Goal: Task Accomplishment & Management: Use online tool/utility

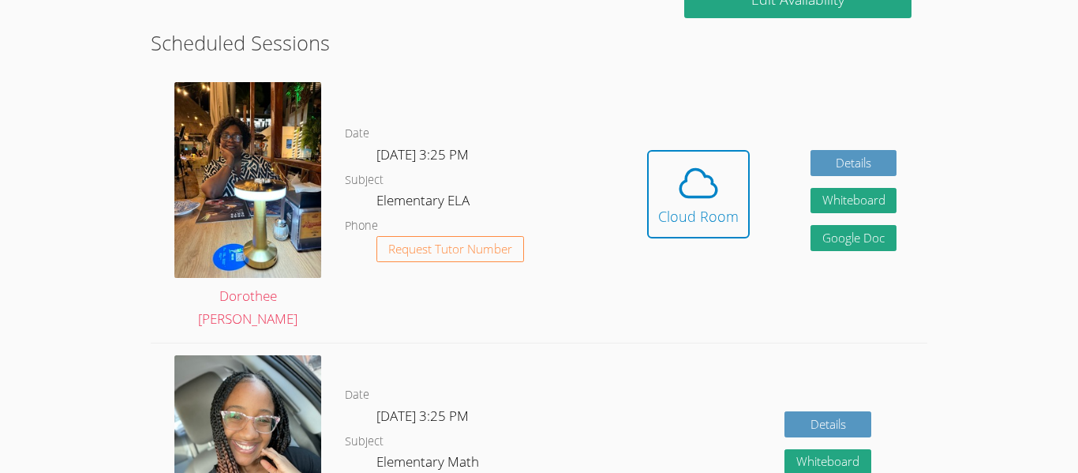
scroll to position [419, 0]
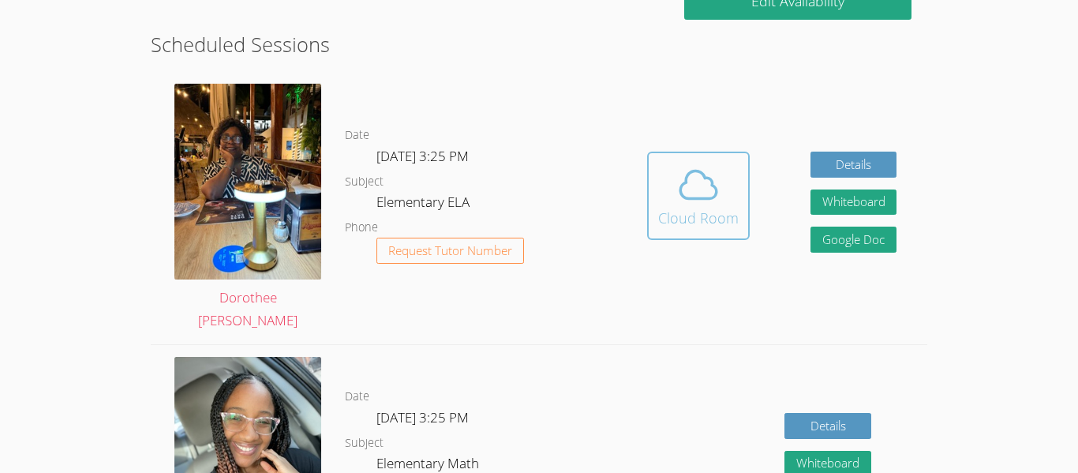
click at [696, 171] on icon at bounding box center [698, 185] width 36 height 28
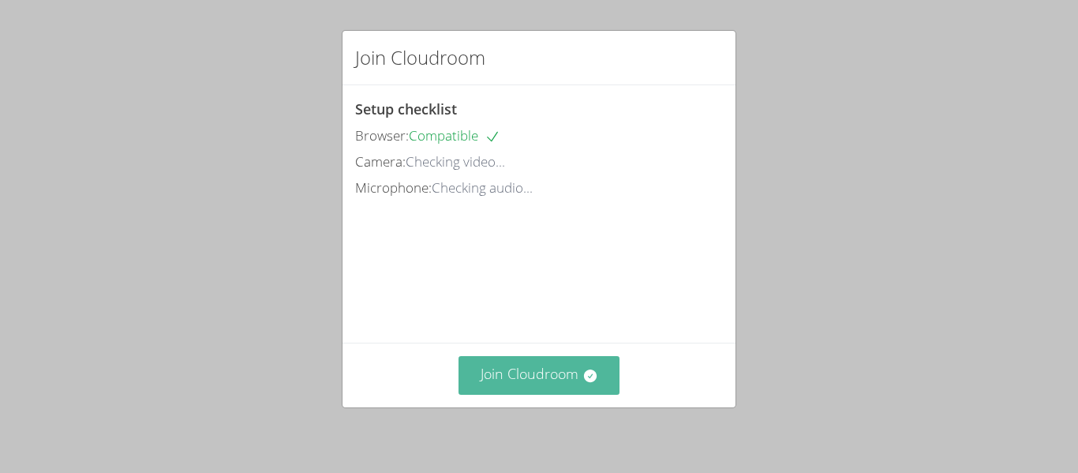
click at [593, 387] on button "Join Cloudroom" at bounding box center [539, 375] width 162 height 39
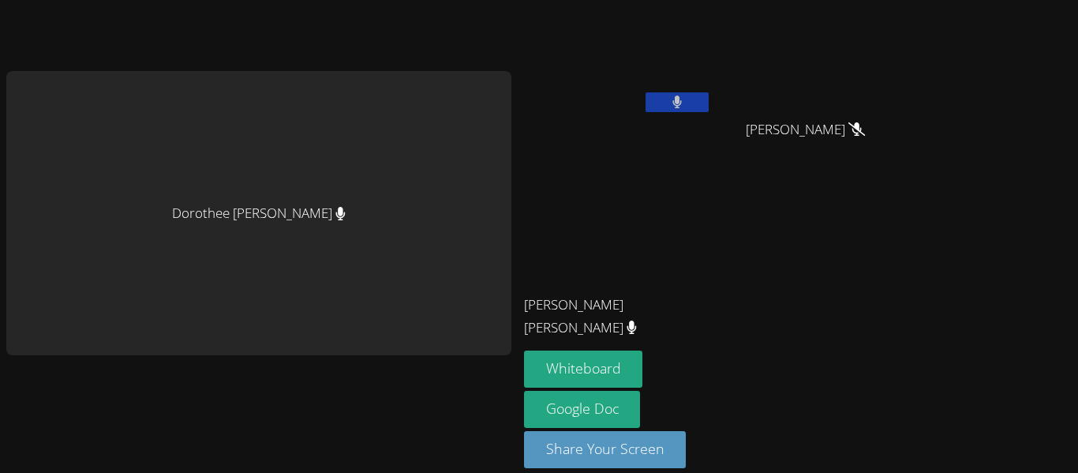
click at [688, 100] on button at bounding box center [676, 102] width 63 height 20
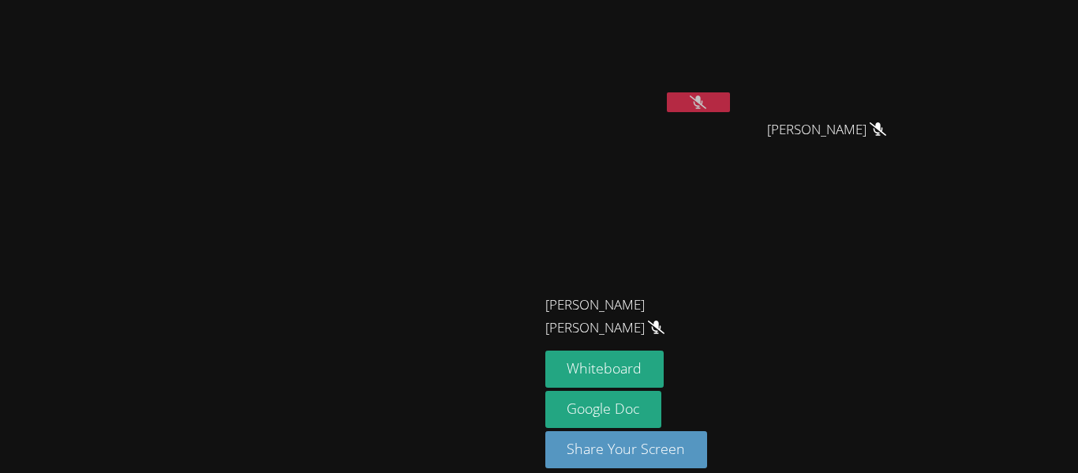
click at [730, 110] on button at bounding box center [698, 102] width 63 height 20
click at [730, 109] on button at bounding box center [698, 102] width 63 height 20
click at [664, 369] on button "Whiteboard" at bounding box center [604, 368] width 119 height 37
click at [730, 99] on button at bounding box center [698, 102] width 63 height 20
click at [730, 107] on button at bounding box center [698, 102] width 63 height 20
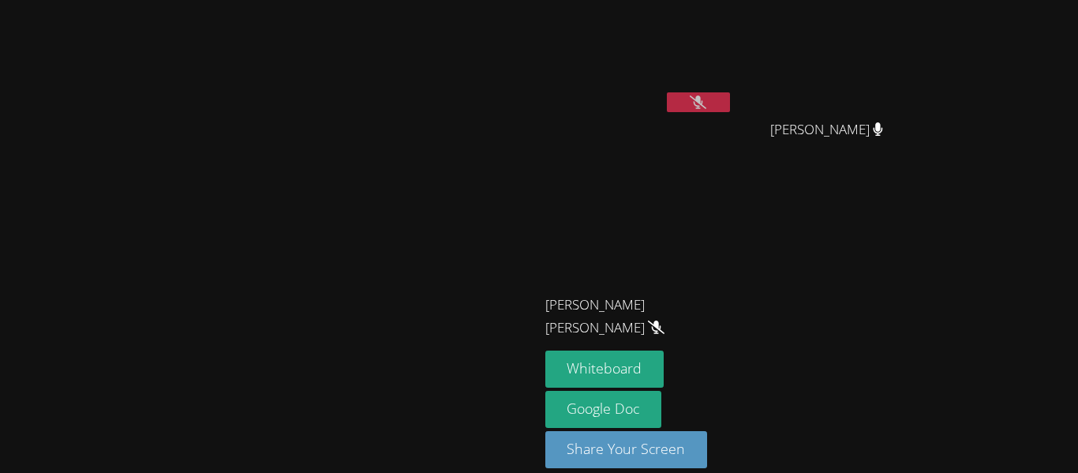
click at [706, 96] on icon at bounding box center [698, 101] width 17 height 13
click at [703, 95] on icon at bounding box center [698, 101] width 10 height 13
click at [730, 108] on button at bounding box center [698, 102] width 63 height 20
click at [730, 111] on button at bounding box center [698, 102] width 63 height 20
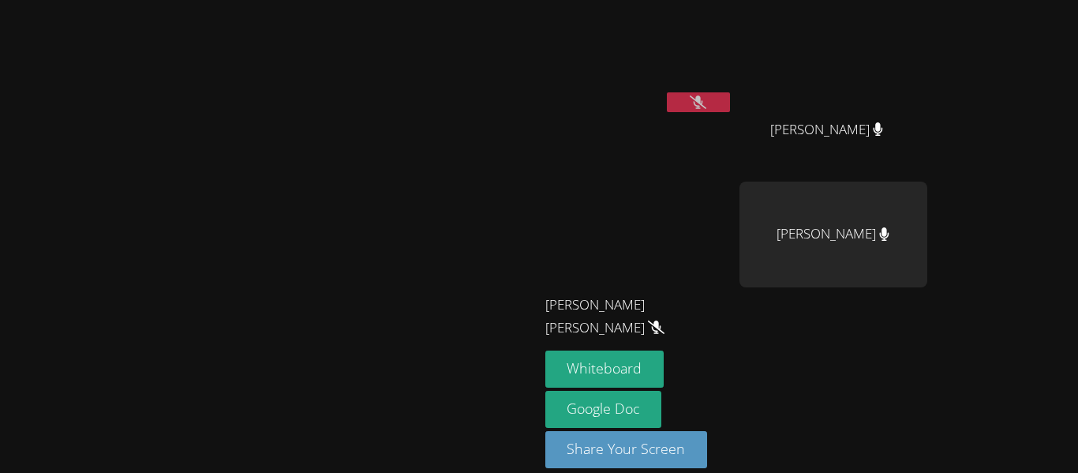
click at [730, 109] on button at bounding box center [698, 102] width 63 height 20
click at [730, 110] on button at bounding box center [698, 102] width 63 height 20
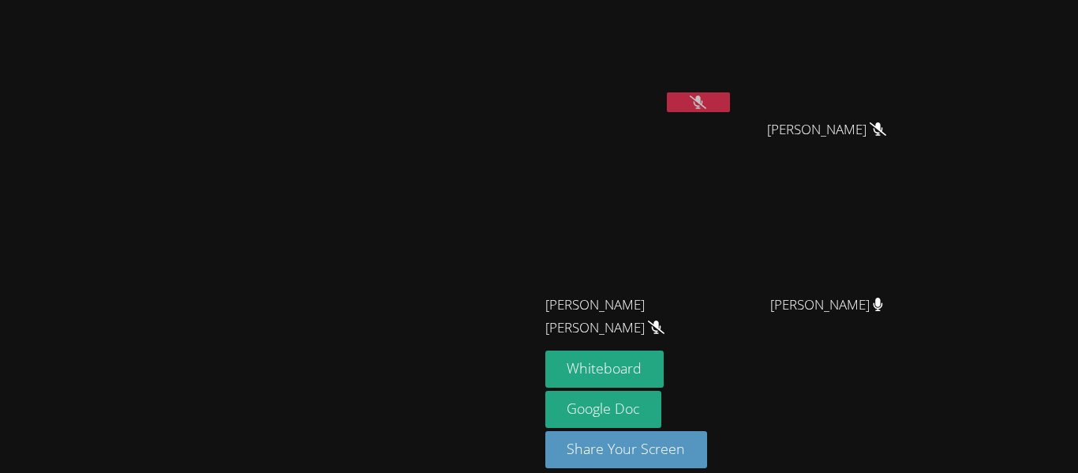
click at [730, 92] on button at bounding box center [698, 102] width 63 height 20
click at [733, 120] on div "[PERSON_NAME]" at bounding box center [639, 90] width 188 height 169
click at [730, 104] on button at bounding box center [698, 102] width 63 height 20
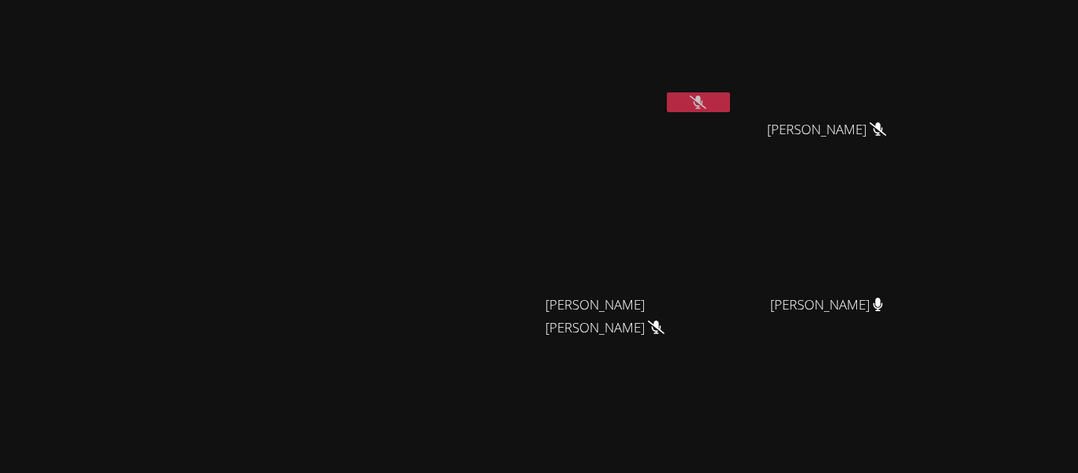
click at [730, 103] on button at bounding box center [698, 102] width 63 height 20
click at [730, 92] on button at bounding box center [698, 102] width 63 height 20
click at [733, 89] on video at bounding box center [639, 59] width 188 height 106
click at [730, 95] on button at bounding box center [698, 102] width 63 height 20
click at [730, 94] on button at bounding box center [698, 102] width 63 height 20
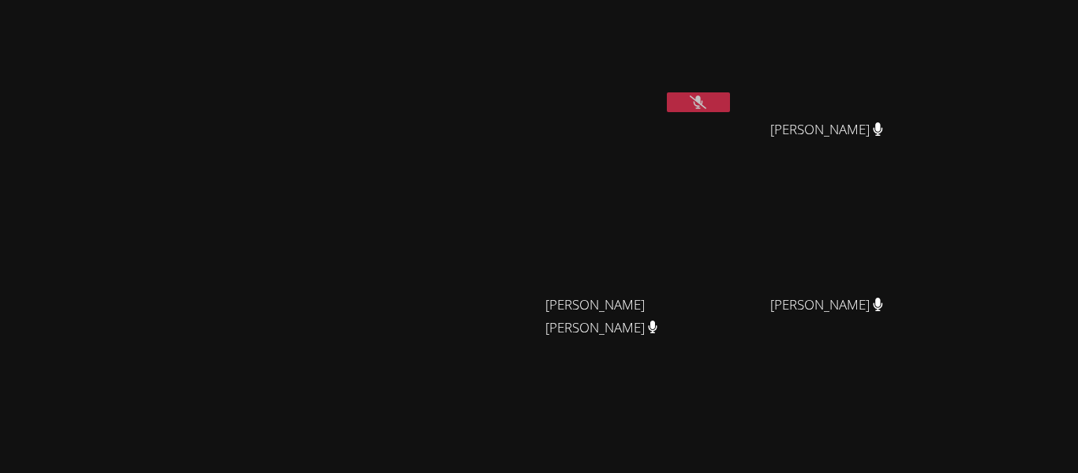
click at [733, 86] on video at bounding box center [639, 59] width 188 height 106
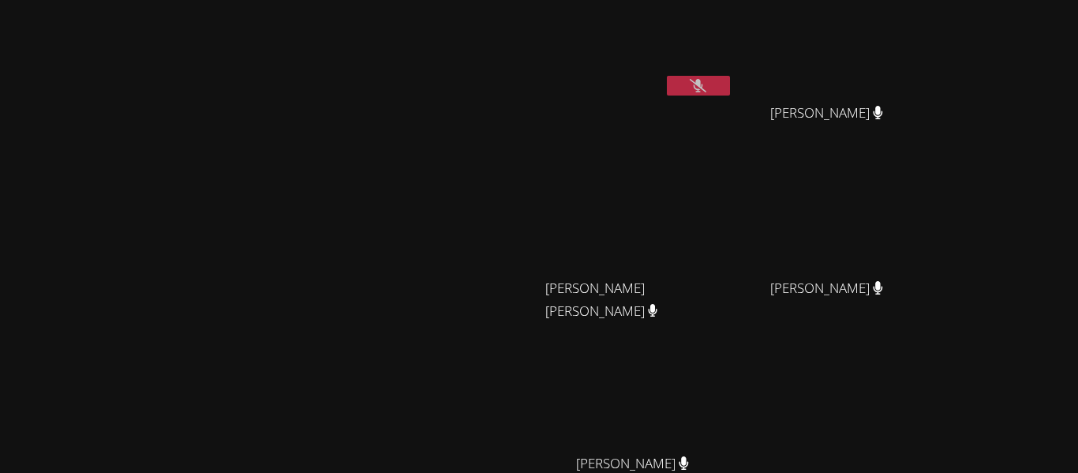
scroll to position [20, 0]
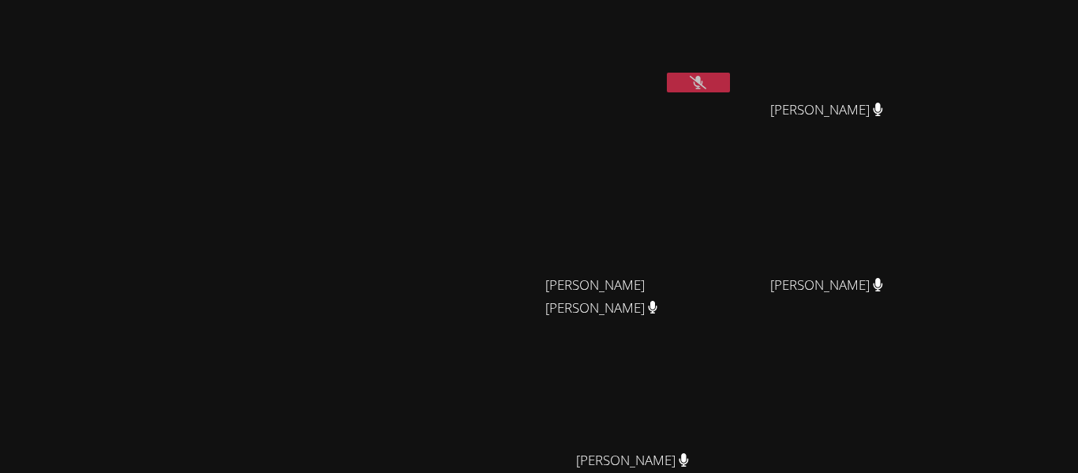
click at [733, 67] on video at bounding box center [639, 40] width 188 height 106
click at [733, 69] on video at bounding box center [639, 40] width 188 height 106
click at [730, 73] on button at bounding box center [698, 83] width 63 height 20
click at [730, 80] on button at bounding box center [698, 83] width 63 height 20
click at [730, 75] on button at bounding box center [698, 83] width 63 height 20
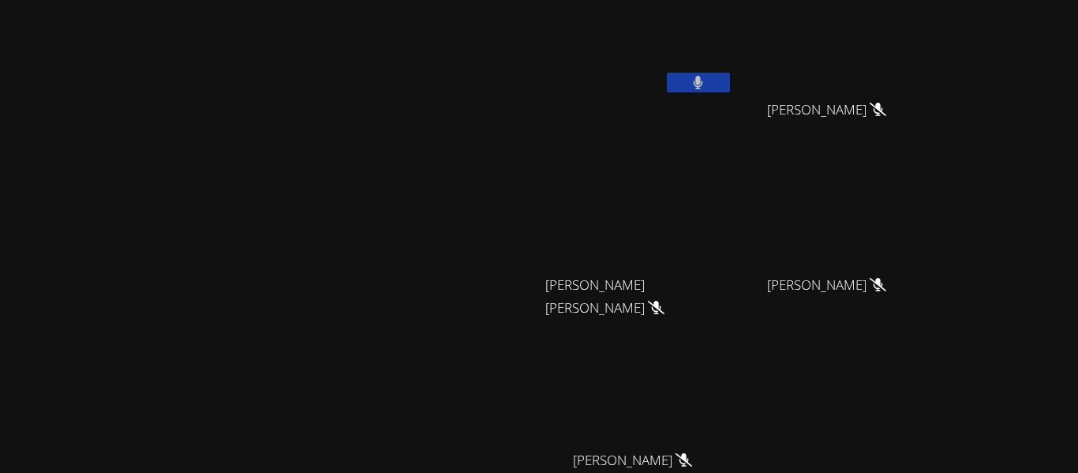
click at [730, 90] on button at bounding box center [698, 83] width 63 height 20
click at [730, 83] on button at bounding box center [698, 83] width 63 height 20
click at [703, 81] on icon at bounding box center [698, 82] width 9 height 13
click at [730, 88] on button at bounding box center [698, 83] width 63 height 20
click at [733, 69] on video at bounding box center [639, 40] width 188 height 106
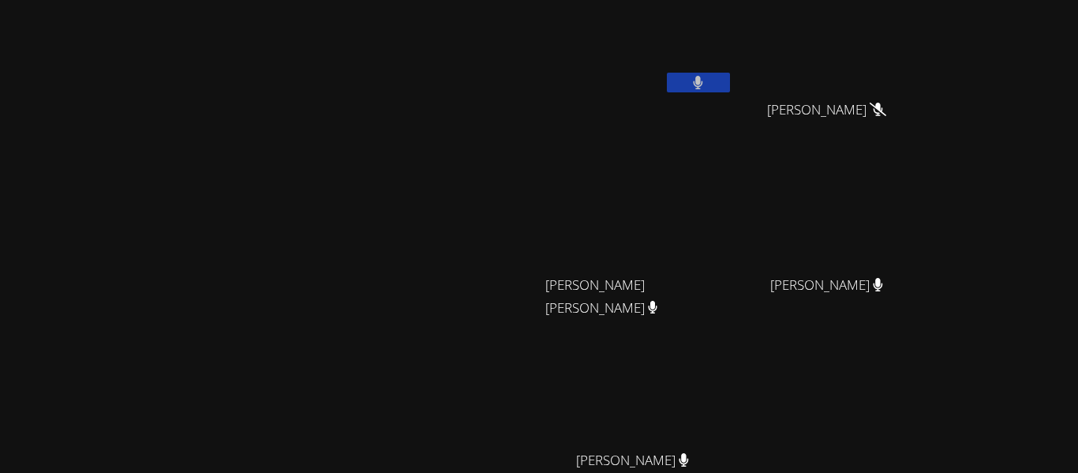
click at [730, 90] on button at bounding box center [698, 83] width 63 height 20
click at [730, 86] on button at bounding box center [698, 83] width 63 height 20
click at [730, 76] on button at bounding box center [698, 83] width 63 height 20
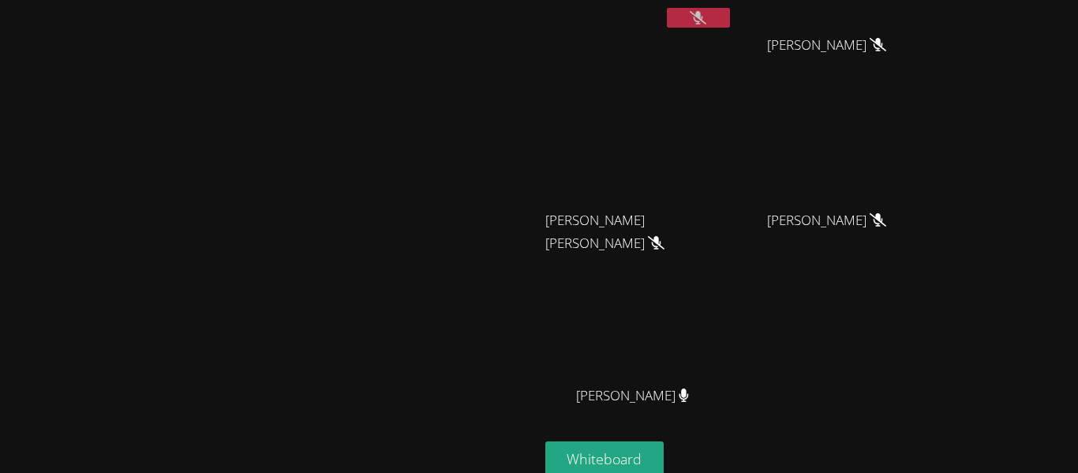
scroll to position [87, 0]
click at [730, 21] on button at bounding box center [698, 16] width 63 height 20
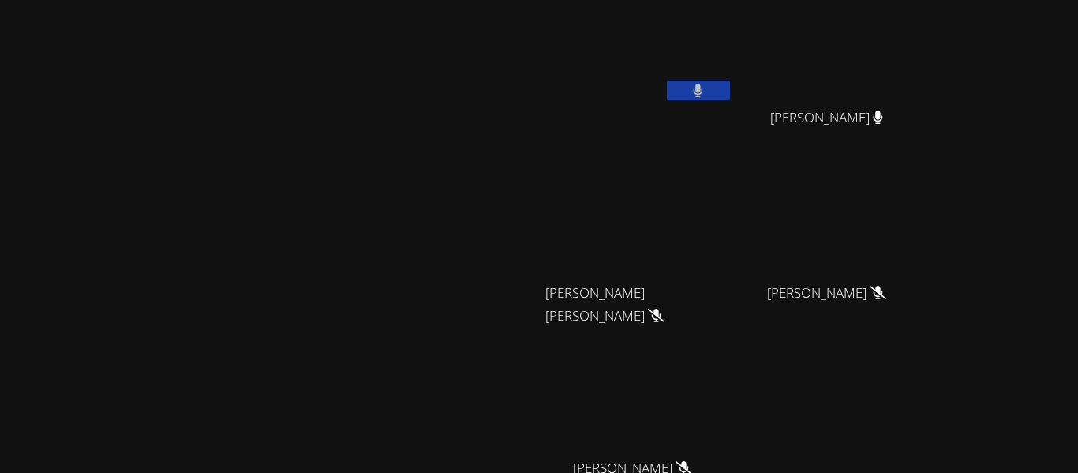
scroll to position [9, 0]
click at [730, 87] on button at bounding box center [698, 94] width 63 height 20
click at [730, 92] on button at bounding box center [698, 94] width 63 height 20
click at [730, 84] on button at bounding box center [698, 94] width 63 height 20
click at [730, 89] on button at bounding box center [698, 94] width 63 height 20
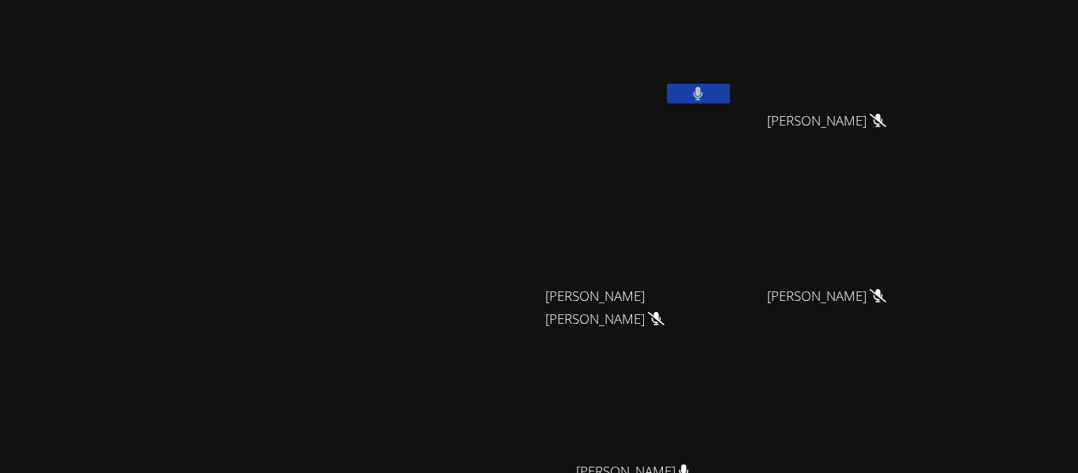
click at [730, 95] on button at bounding box center [698, 94] width 63 height 20
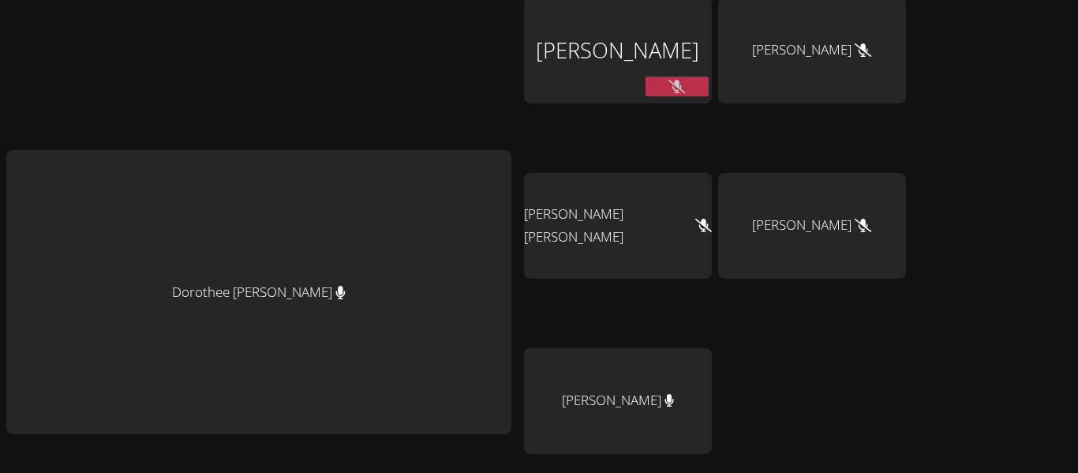
scroll to position [56, 0]
